Goal: Obtain resource: Obtain resource

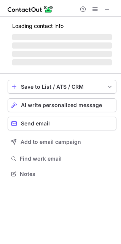
scroll to position [173, 121]
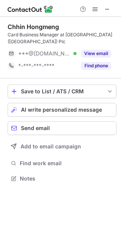
click at [102, 26] on div "Chhin Hongmeng" at bounding box center [62, 27] width 109 height 8
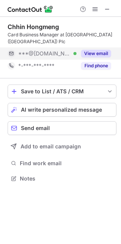
click at [96, 51] on button "View email" at bounding box center [96, 54] width 30 height 8
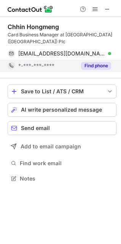
click at [89, 66] on button "Find phone" at bounding box center [96, 66] width 30 height 8
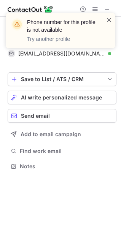
scroll to position [160, 121]
click at [110, 21] on span at bounding box center [110, 20] width 6 height 8
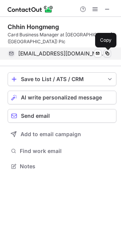
click at [108, 54] on span at bounding box center [108, 53] width 6 height 6
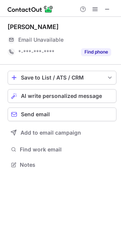
scroll to position [159, 121]
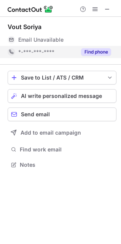
click at [92, 49] on button "Find phone" at bounding box center [96, 52] width 30 height 8
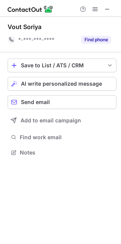
scroll to position [147, 121]
click at [111, 10] on span at bounding box center [108, 9] width 6 height 6
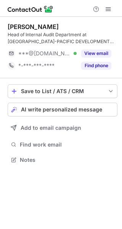
scroll to position [154, 122]
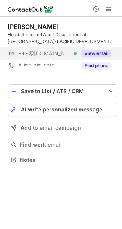
click at [96, 53] on button "View email" at bounding box center [96, 54] width 30 height 8
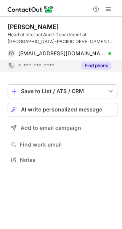
click at [95, 66] on button "Find phone" at bounding box center [96, 66] width 30 height 8
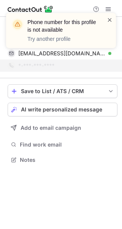
drag, startPoint x: 110, startPoint y: 18, endPoint x: 105, endPoint y: 24, distance: 7.9
click at [111, 18] on span at bounding box center [110, 20] width 6 height 8
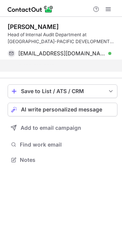
scroll to position [142, 122]
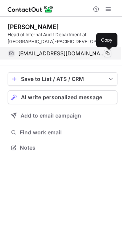
click at [108, 53] on span at bounding box center [108, 53] width 6 height 6
